Goal: Task Accomplishment & Management: Complete application form

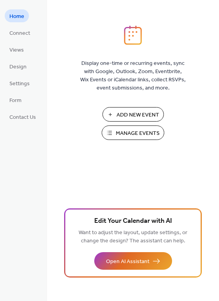
click at [143, 133] on span "Manage Events" at bounding box center [138, 134] width 44 height 8
click at [130, 130] on span "Manage Events" at bounding box center [138, 134] width 44 height 8
click at [136, 133] on span "Manage Events" at bounding box center [138, 134] width 44 height 8
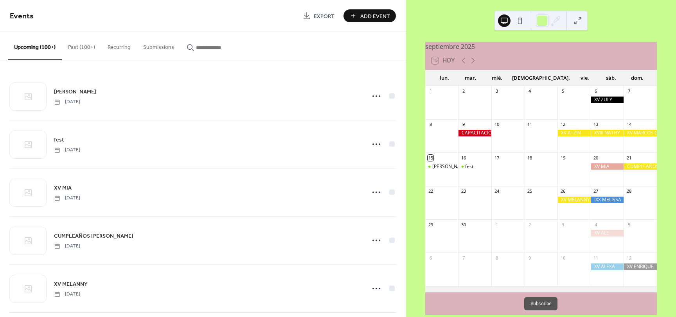
click at [360, 18] on button "Add Event" at bounding box center [370, 15] width 52 height 13
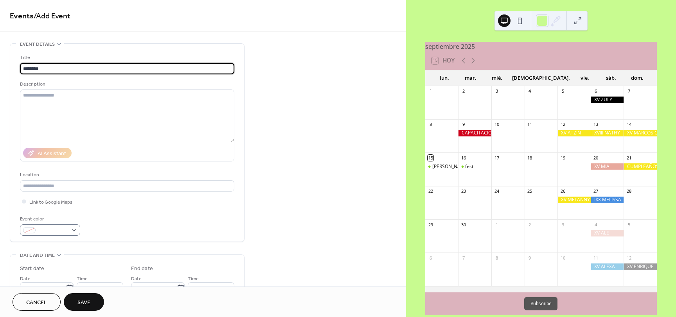
type input "********"
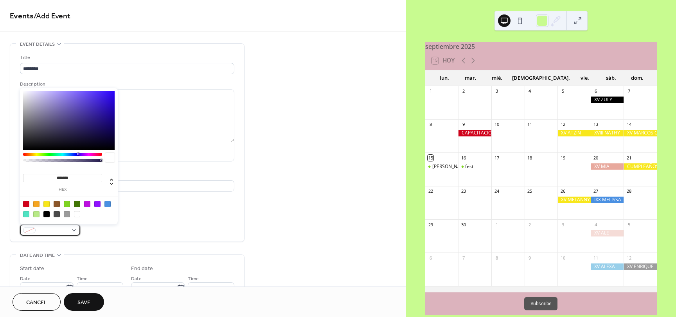
click at [74, 234] on div at bounding box center [50, 230] width 60 height 11
click at [23, 205] on div at bounding box center [26, 204] width 6 height 6
type input "*******"
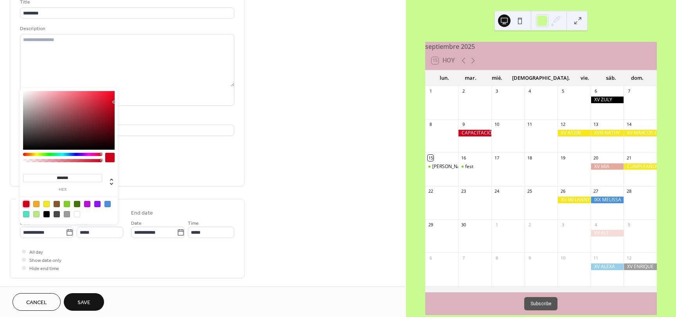
scroll to position [78, 0]
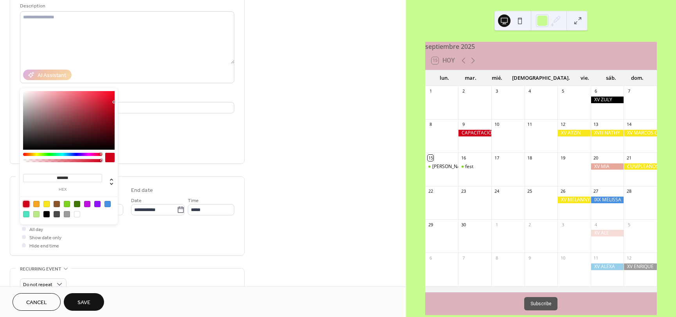
click at [79, 265] on div "**********" at bounding box center [127, 200] width 235 height 471
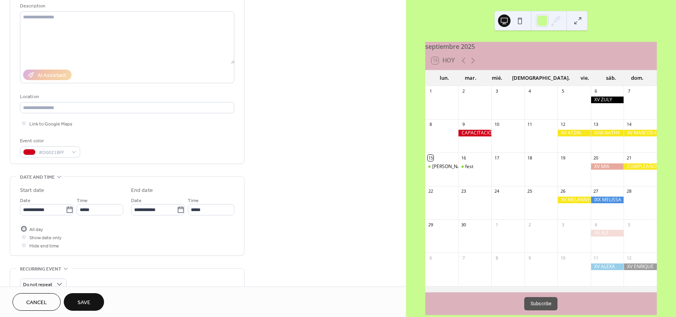
click at [23, 229] on div at bounding box center [24, 229] width 4 height 4
click at [50, 207] on body "**********" at bounding box center [338, 158] width 676 height 317
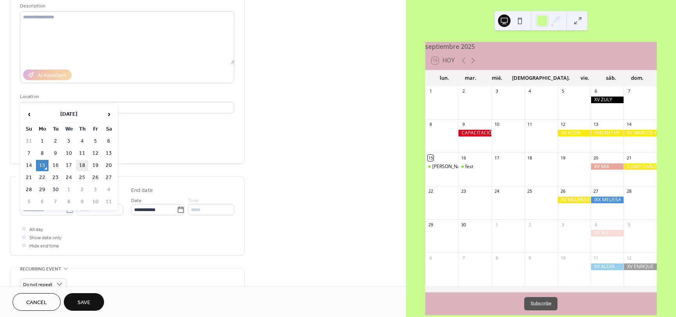
click at [84, 168] on td "18" at bounding box center [82, 165] width 13 height 11
type input "**********"
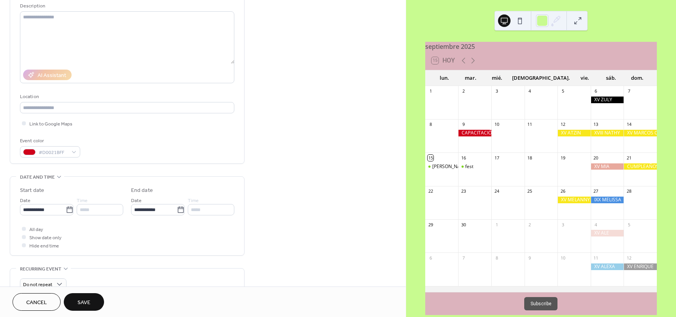
click at [86, 304] on span "Save" at bounding box center [83, 303] width 13 height 8
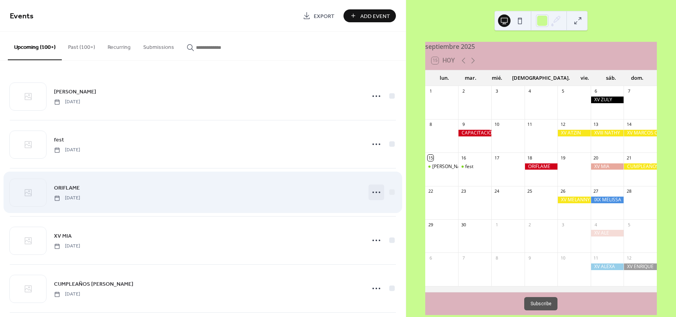
click at [378, 190] on icon at bounding box center [376, 192] width 13 height 13
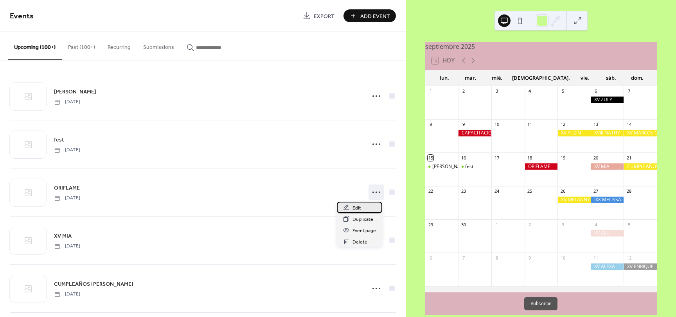
click at [358, 206] on span "Edit" at bounding box center [357, 208] width 9 height 8
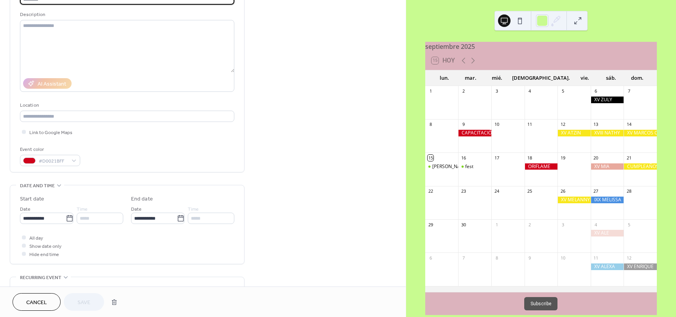
scroll to position [78, 0]
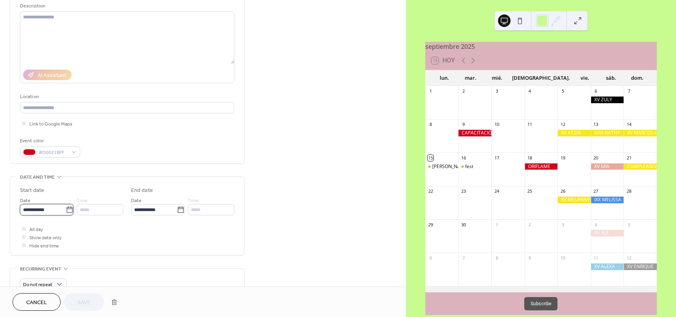
click at [38, 210] on input "**********" at bounding box center [43, 209] width 46 height 11
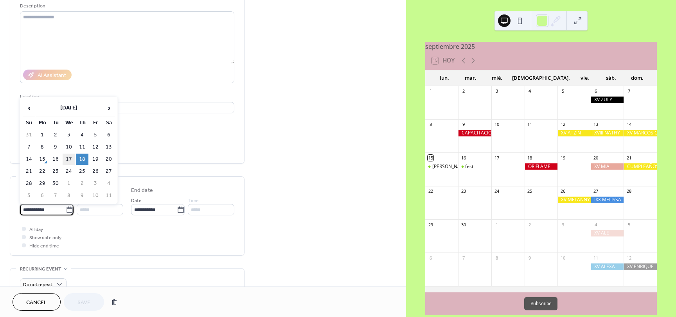
click at [65, 159] on td "17" at bounding box center [69, 159] width 13 height 11
type input "**********"
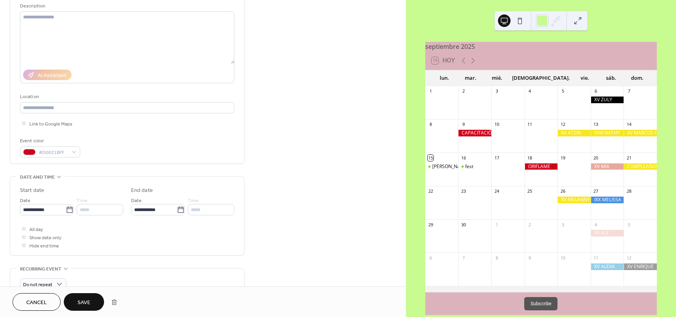
click at [94, 303] on button "Save" at bounding box center [84, 303] width 40 height 18
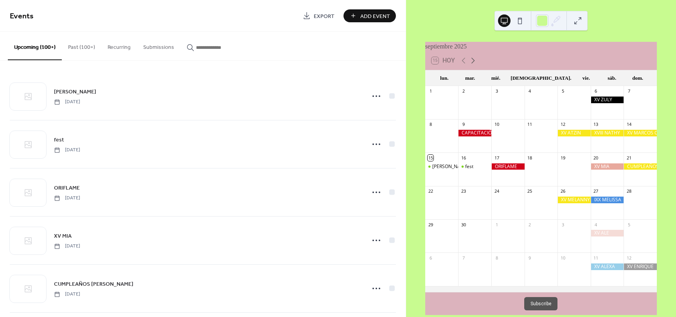
click at [474, 65] on icon at bounding box center [472, 60] width 9 height 9
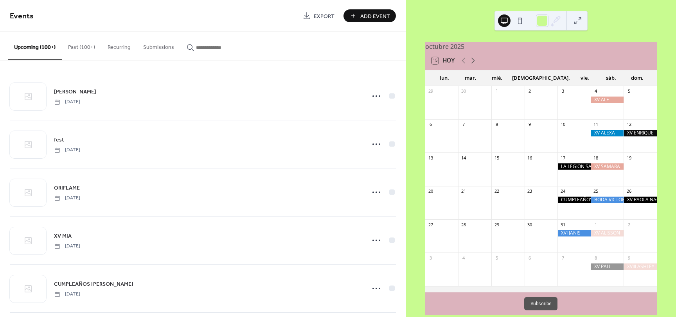
click at [474, 65] on icon at bounding box center [472, 60] width 9 height 9
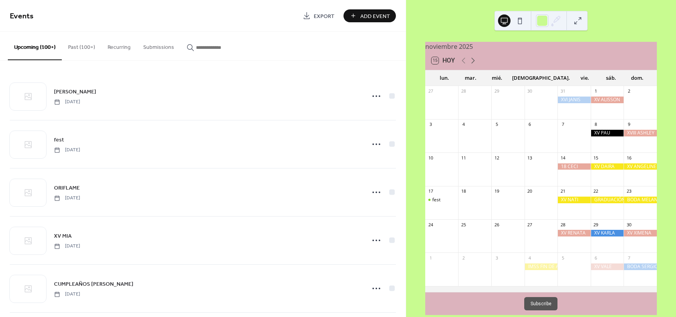
click at [474, 65] on icon at bounding box center [472, 60] width 9 height 9
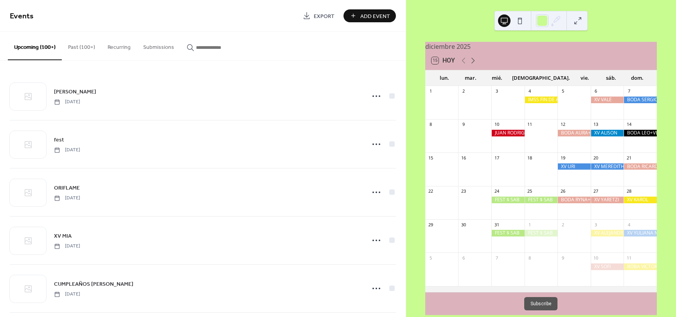
click at [474, 65] on icon at bounding box center [472, 60] width 9 height 9
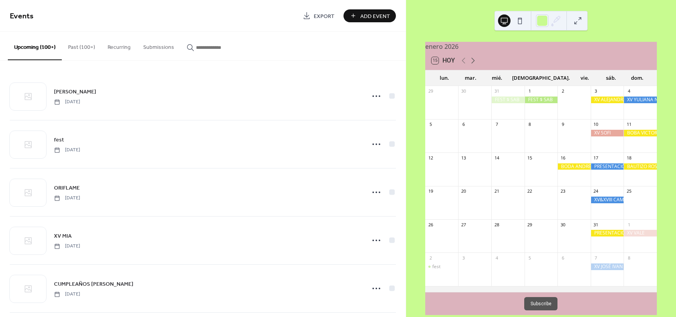
click at [474, 65] on icon at bounding box center [472, 60] width 9 height 9
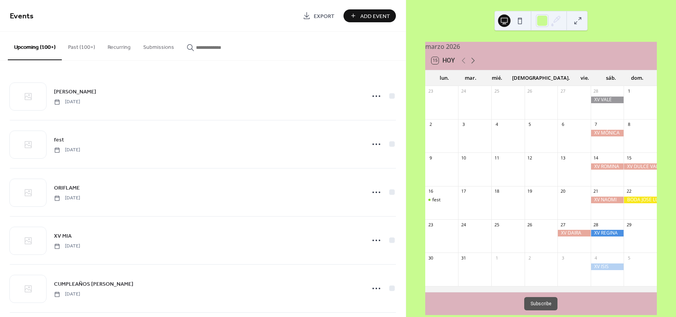
click at [474, 65] on icon at bounding box center [472, 60] width 9 height 9
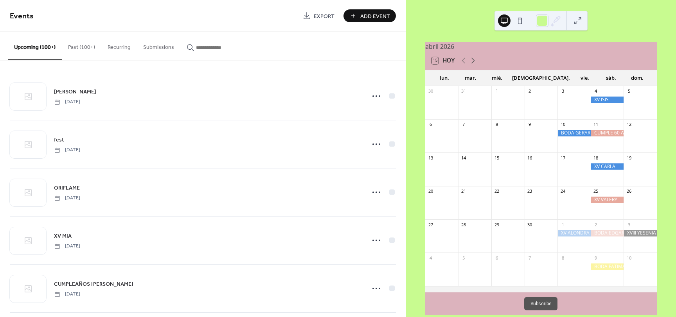
click at [474, 65] on icon at bounding box center [472, 60] width 9 height 9
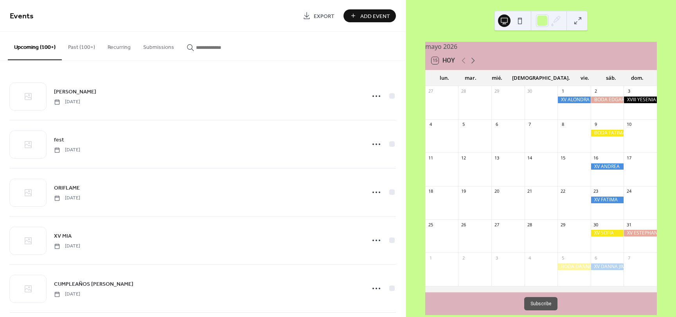
click at [474, 65] on icon at bounding box center [472, 60] width 9 height 9
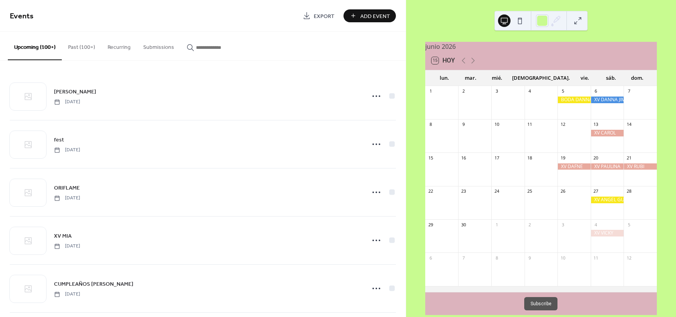
click at [440, 65] on button "15 Hoy" at bounding box center [443, 60] width 29 height 11
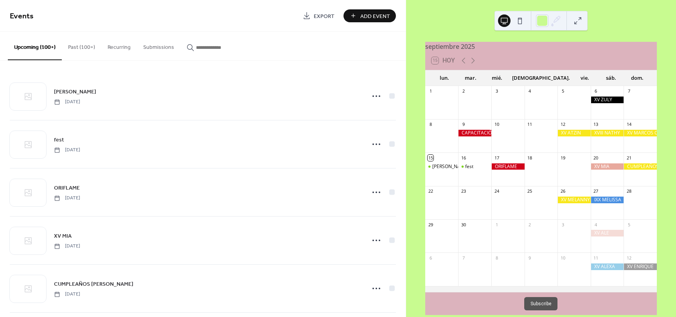
click at [387, 18] on span "Add Event" at bounding box center [375, 16] width 30 height 8
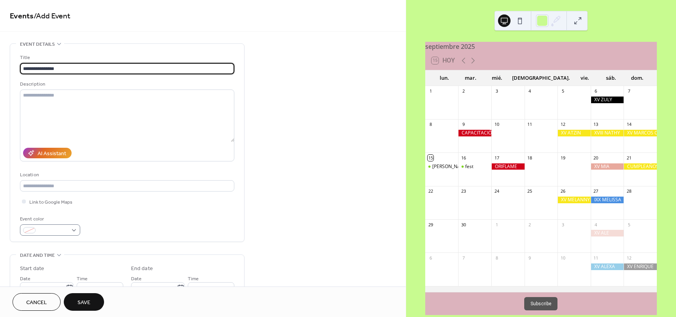
type input "**********"
click at [58, 229] on span at bounding box center [53, 231] width 29 height 8
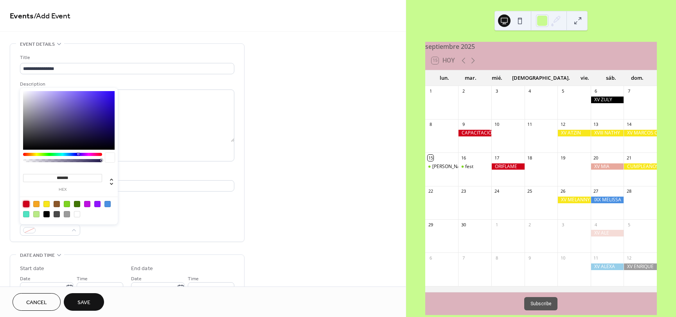
click at [26, 205] on div at bounding box center [26, 204] width 6 height 6
type input "*******"
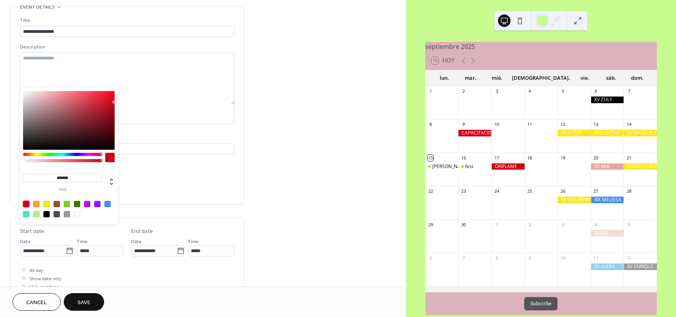
scroll to position [39, 0]
click at [51, 250] on input "**********" at bounding box center [43, 248] width 46 height 11
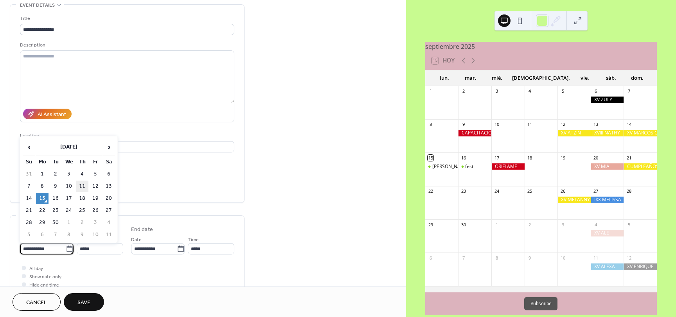
click at [82, 188] on td "11" at bounding box center [82, 186] width 13 height 11
type input "**********"
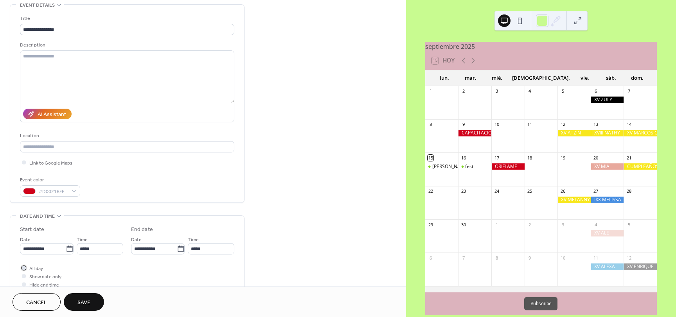
click at [25, 268] on div at bounding box center [24, 268] width 4 height 4
click at [82, 303] on span "Save" at bounding box center [83, 303] width 13 height 8
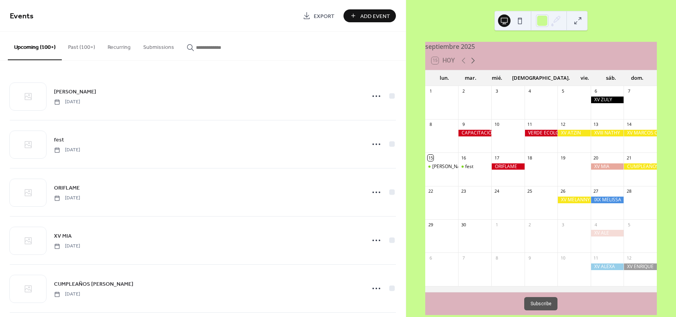
click at [476, 62] on icon at bounding box center [472, 60] width 9 height 9
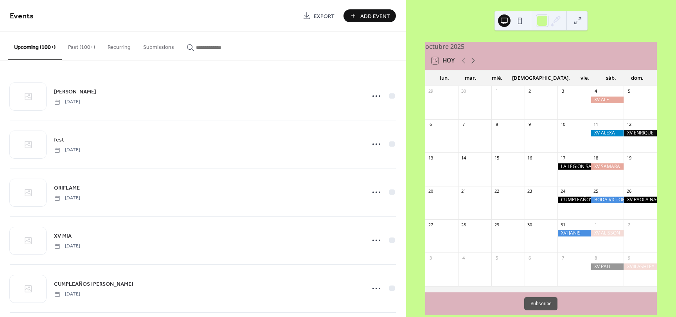
click at [474, 64] on icon at bounding box center [474, 61] width 4 height 6
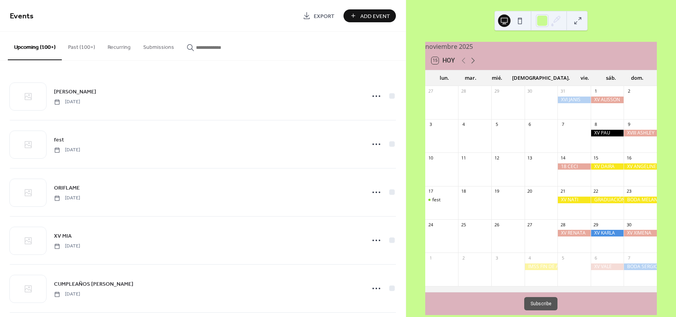
click at [472, 65] on icon at bounding box center [472, 60] width 9 height 9
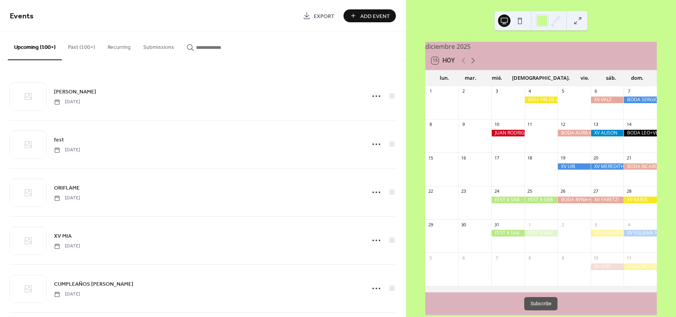
click at [476, 65] on icon at bounding box center [472, 60] width 9 height 9
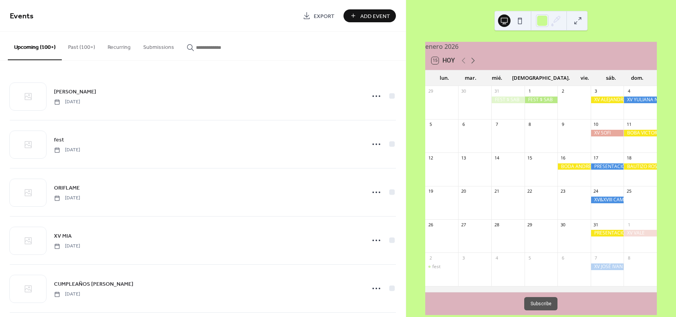
click at [473, 61] on icon at bounding box center [472, 60] width 9 height 9
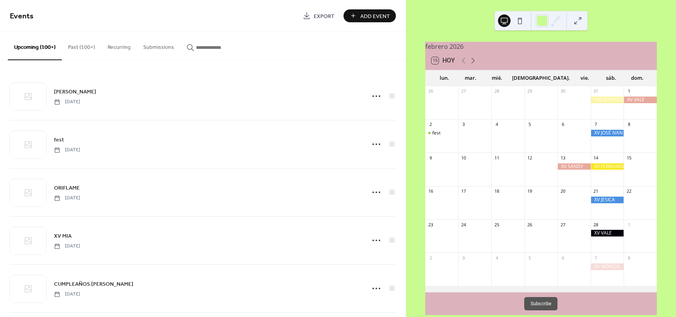
click at [473, 64] on icon at bounding box center [474, 61] width 4 height 6
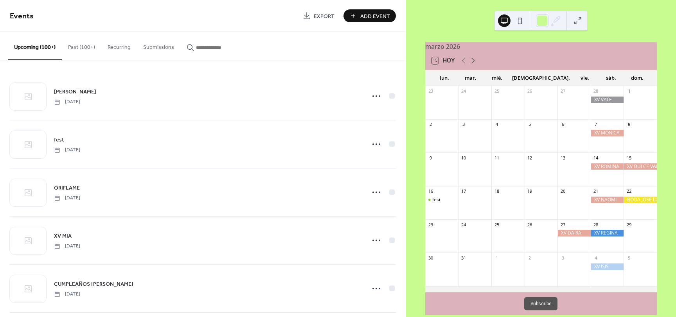
click at [472, 63] on icon at bounding box center [472, 60] width 9 height 9
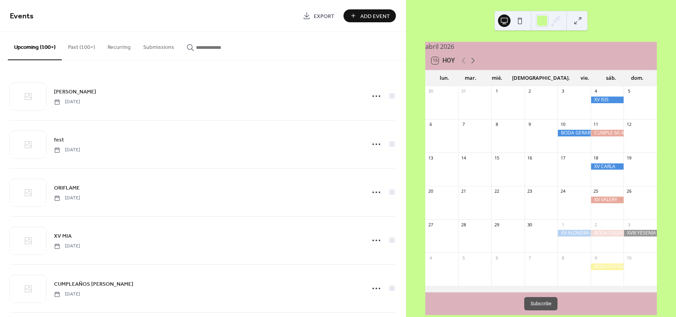
click at [472, 65] on icon at bounding box center [472, 60] width 9 height 9
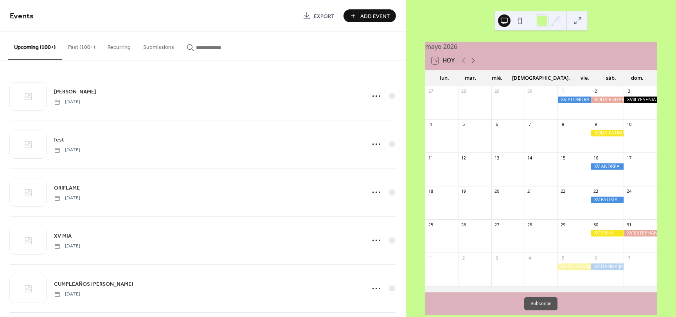
click at [473, 65] on icon at bounding box center [472, 60] width 9 height 9
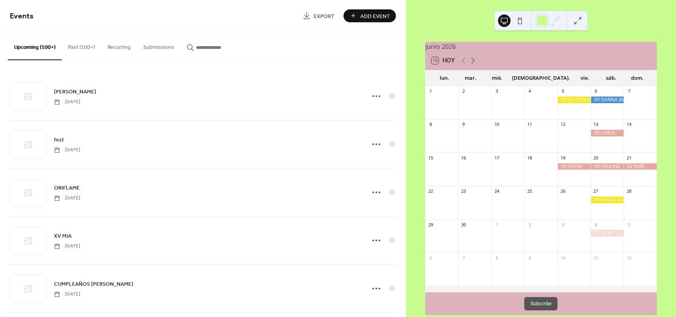
click at [472, 64] on icon at bounding box center [472, 60] width 9 height 9
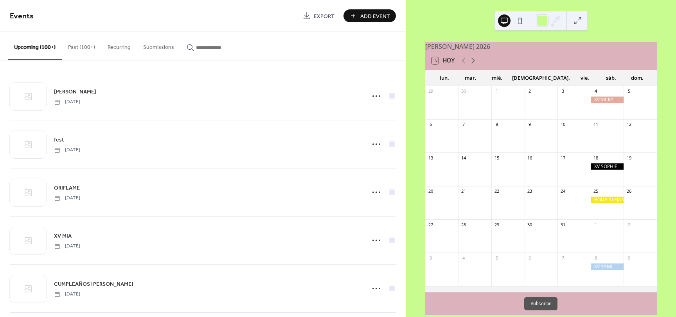
click at [472, 61] on icon at bounding box center [472, 60] width 9 height 9
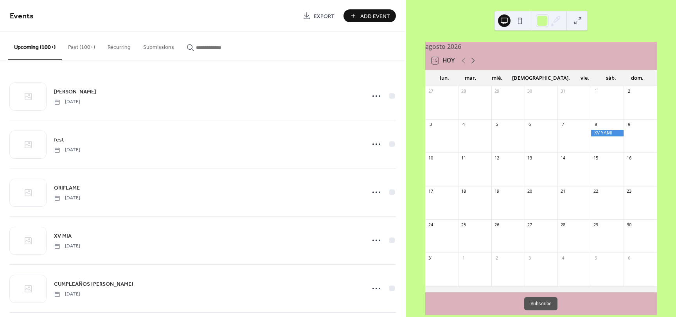
click at [475, 61] on icon at bounding box center [472, 60] width 9 height 9
click at [475, 65] on icon at bounding box center [472, 60] width 9 height 9
click at [369, 12] on span "Add Event" at bounding box center [375, 16] width 30 height 8
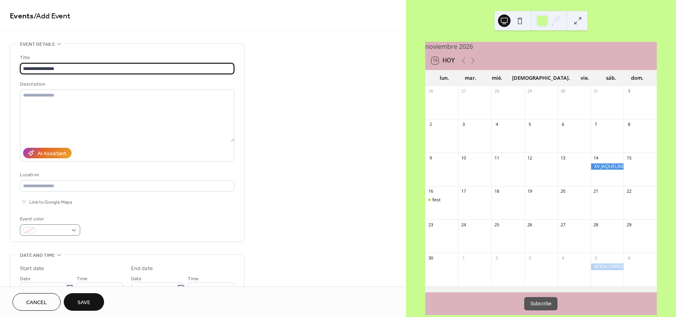
type input "**********"
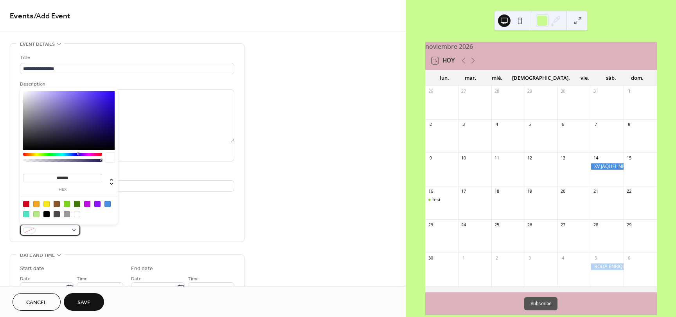
click at [77, 230] on div at bounding box center [50, 230] width 60 height 11
click at [77, 180] on input "*******" at bounding box center [62, 178] width 79 height 8
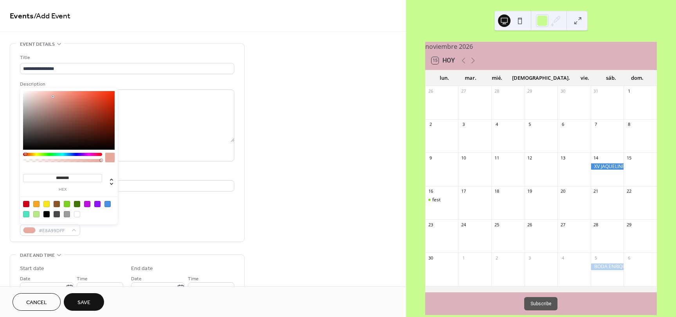
type input "*********"
click at [106, 240] on div "**********" at bounding box center [127, 143] width 214 height 198
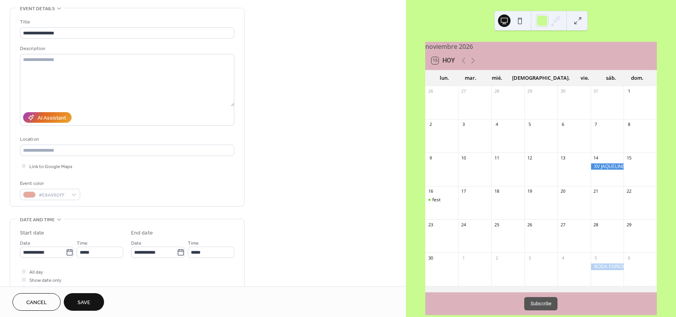
scroll to position [39, 0]
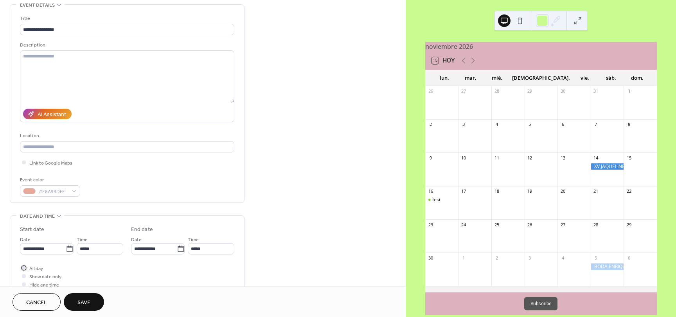
click at [24, 268] on div at bounding box center [24, 268] width 4 height 4
click at [45, 250] on input "**********" at bounding box center [43, 248] width 46 height 11
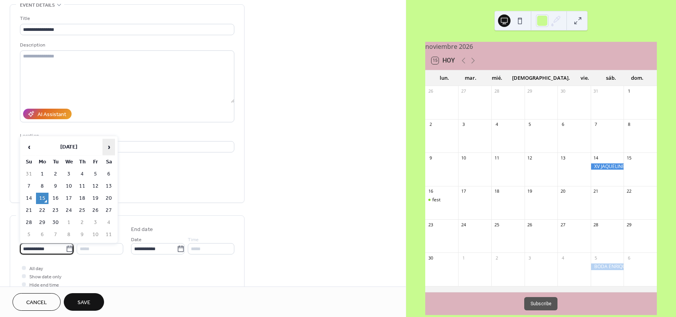
click at [112, 148] on span "›" at bounding box center [109, 147] width 12 height 16
click at [111, 148] on span "›" at bounding box center [109, 147] width 12 height 16
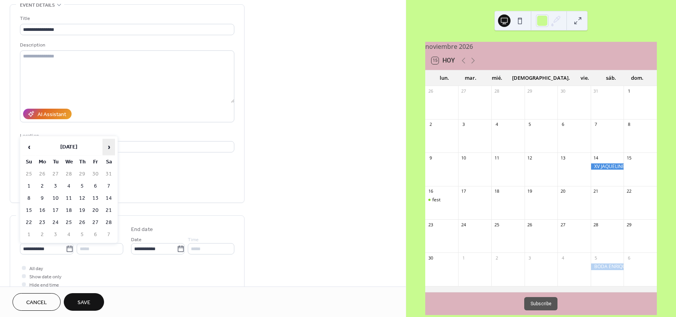
click at [111, 148] on span "›" at bounding box center [109, 147] width 12 height 16
click at [27, 146] on span "‹" at bounding box center [29, 147] width 12 height 16
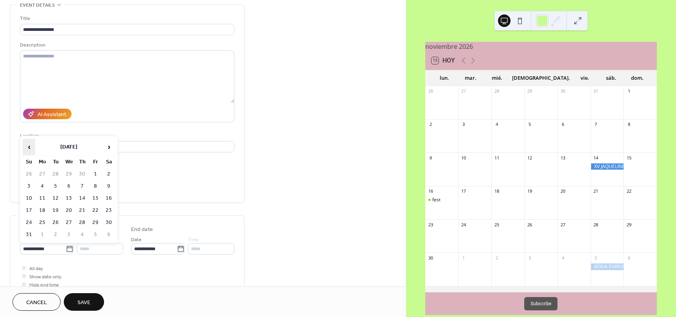
click at [27, 146] on span "‹" at bounding box center [29, 147] width 12 height 16
click at [111, 149] on span "›" at bounding box center [109, 147] width 12 height 16
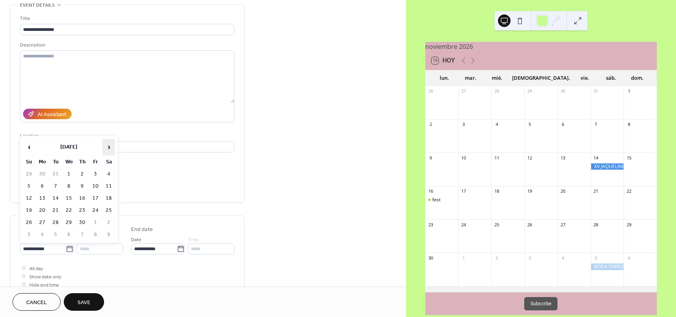
click at [111, 149] on span "›" at bounding box center [109, 147] width 12 height 16
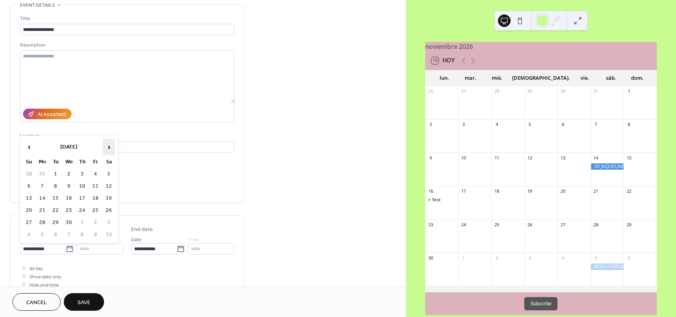
click at [111, 149] on span "›" at bounding box center [109, 147] width 12 height 16
click at [31, 210] on td "15" at bounding box center [29, 210] width 13 height 11
type input "**********"
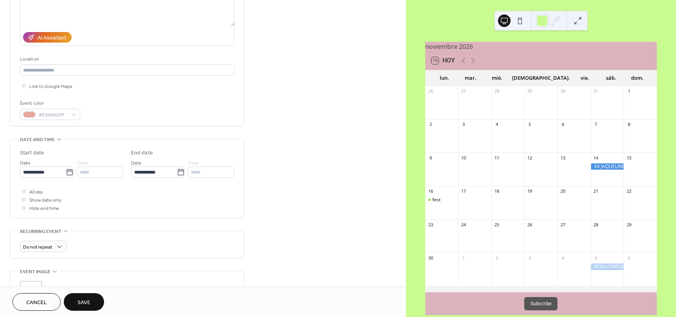
scroll to position [117, 0]
click at [83, 299] on span "Save" at bounding box center [83, 303] width 13 height 8
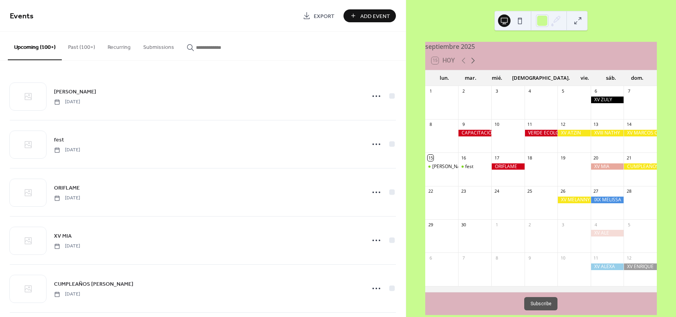
click at [475, 63] on icon at bounding box center [472, 60] width 9 height 9
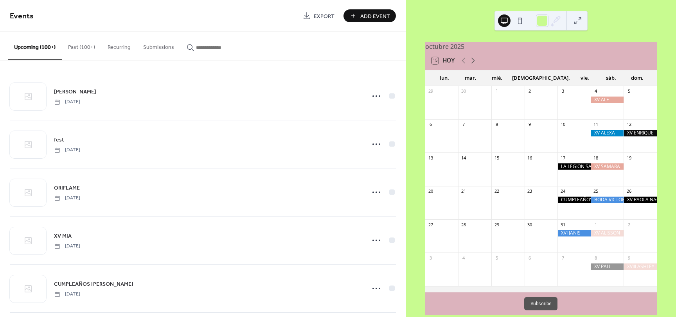
click at [475, 63] on icon at bounding box center [472, 60] width 9 height 9
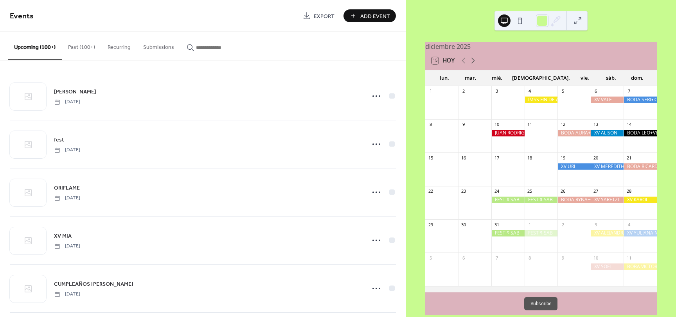
click at [475, 63] on icon at bounding box center [472, 60] width 9 height 9
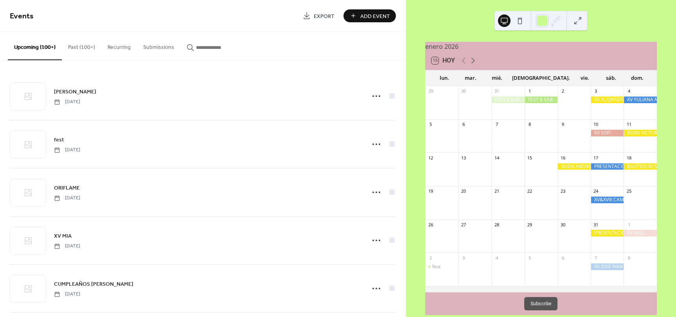
click at [475, 63] on icon at bounding box center [472, 60] width 9 height 9
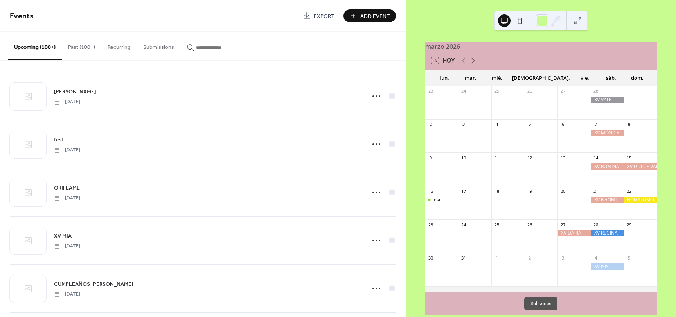
click at [475, 63] on icon at bounding box center [472, 60] width 9 height 9
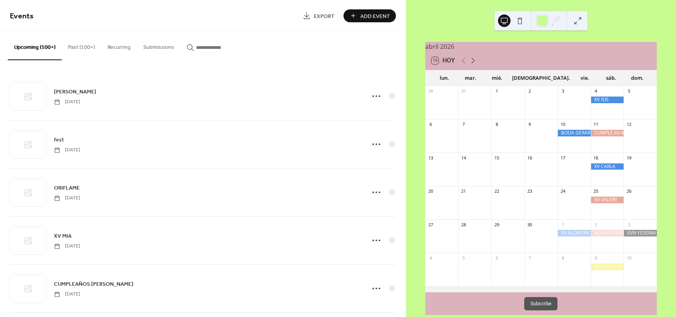
click at [475, 63] on icon at bounding box center [472, 60] width 9 height 9
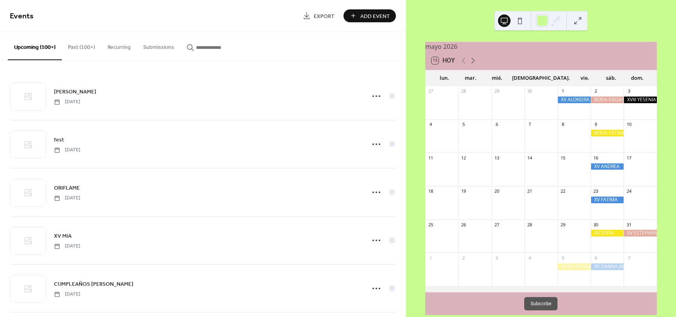
click at [475, 63] on icon at bounding box center [472, 60] width 9 height 9
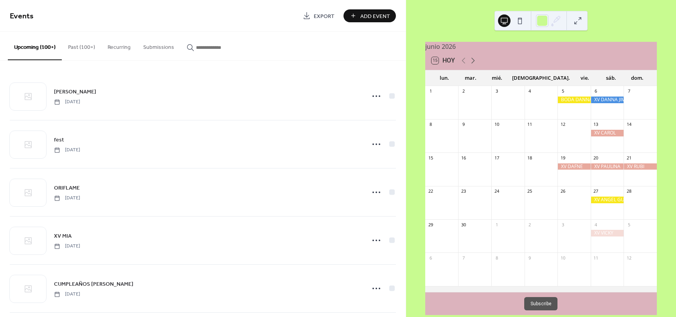
click at [475, 63] on icon at bounding box center [472, 60] width 9 height 9
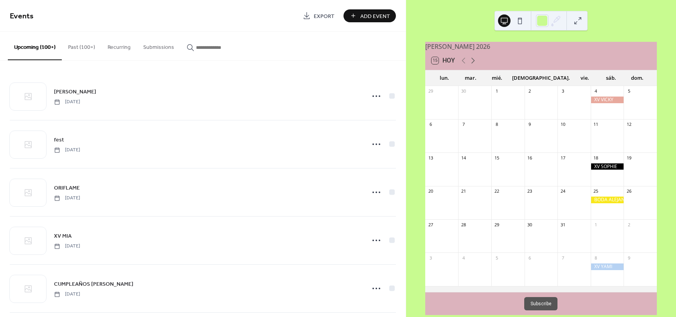
click at [475, 63] on icon at bounding box center [472, 60] width 9 height 9
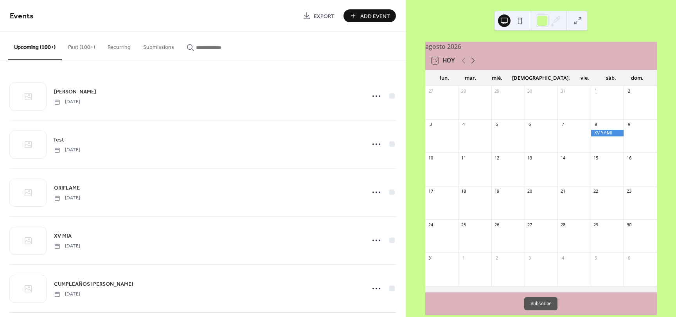
click at [475, 63] on icon at bounding box center [472, 60] width 9 height 9
click at [469, 64] on icon at bounding box center [472, 60] width 9 height 9
click at [474, 64] on icon at bounding box center [472, 60] width 9 height 9
